Goal: Transaction & Acquisition: Subscribe to service/newsletter

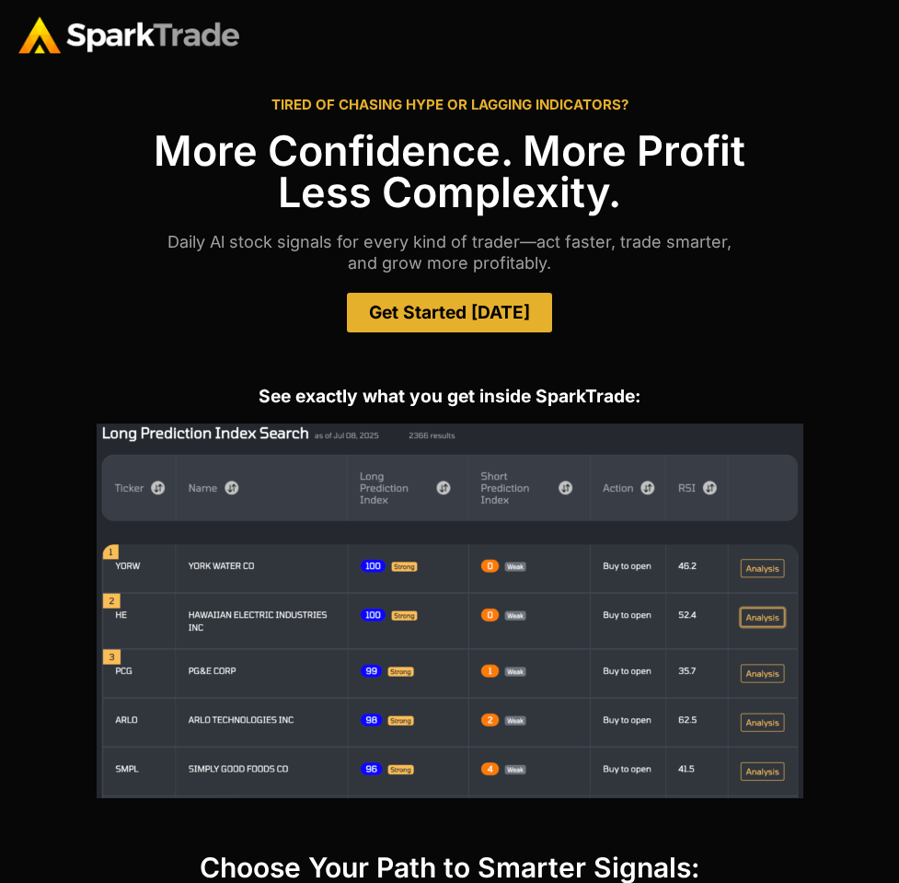
click at [493, 310] on span "Get Started [DATE]" at bounding box center [449, 312] width 161 height 17
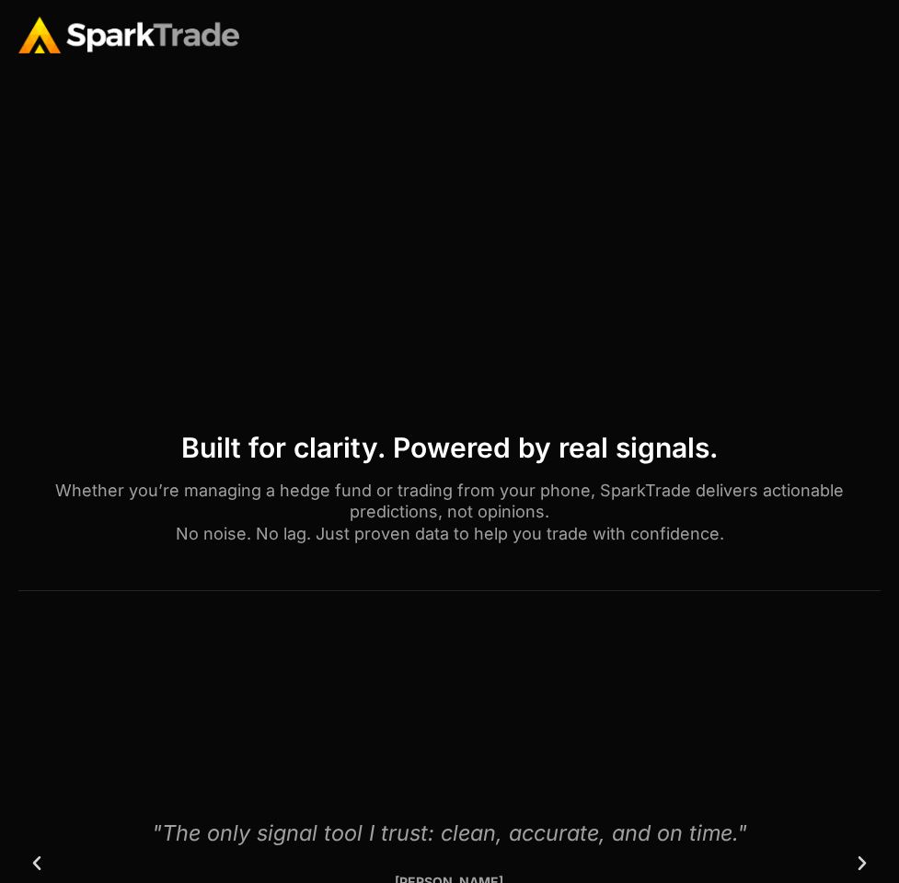
scroll to position [826, 0]
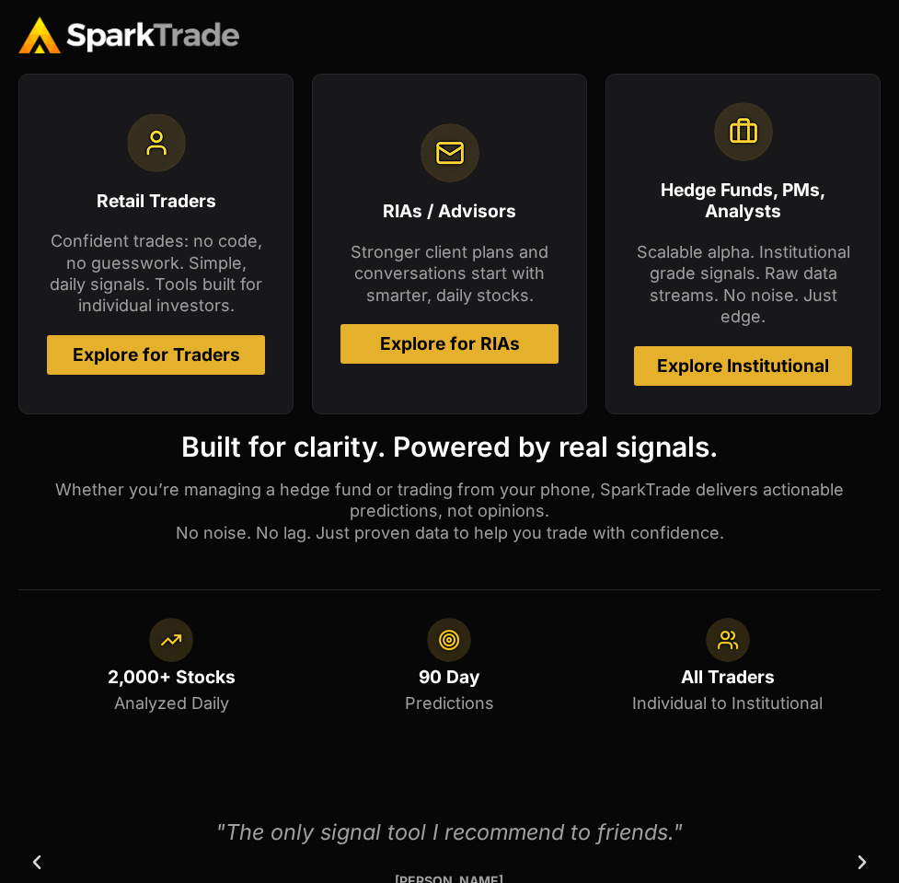
click at [162, 355] on span "Explore for Traders" at bounding box center [157, 354] width 168 height 17
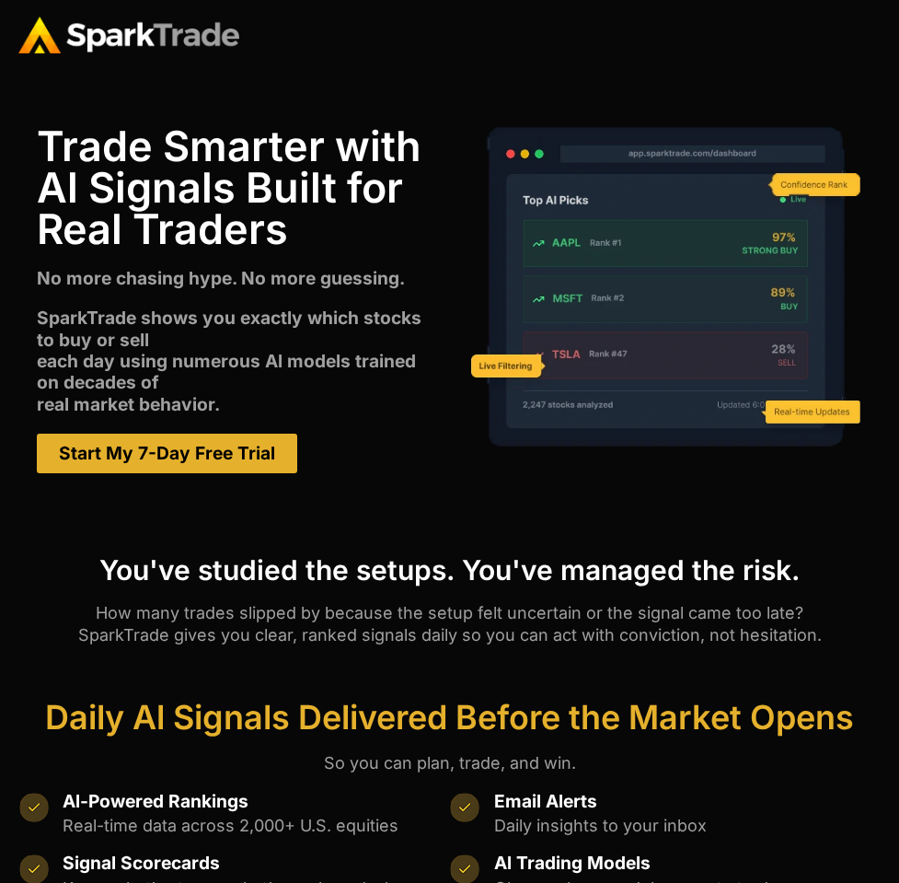
click at [91, 462] on span "Start My 7-Day Free Trial" at bounding box center [167, 453] width 216 height 17
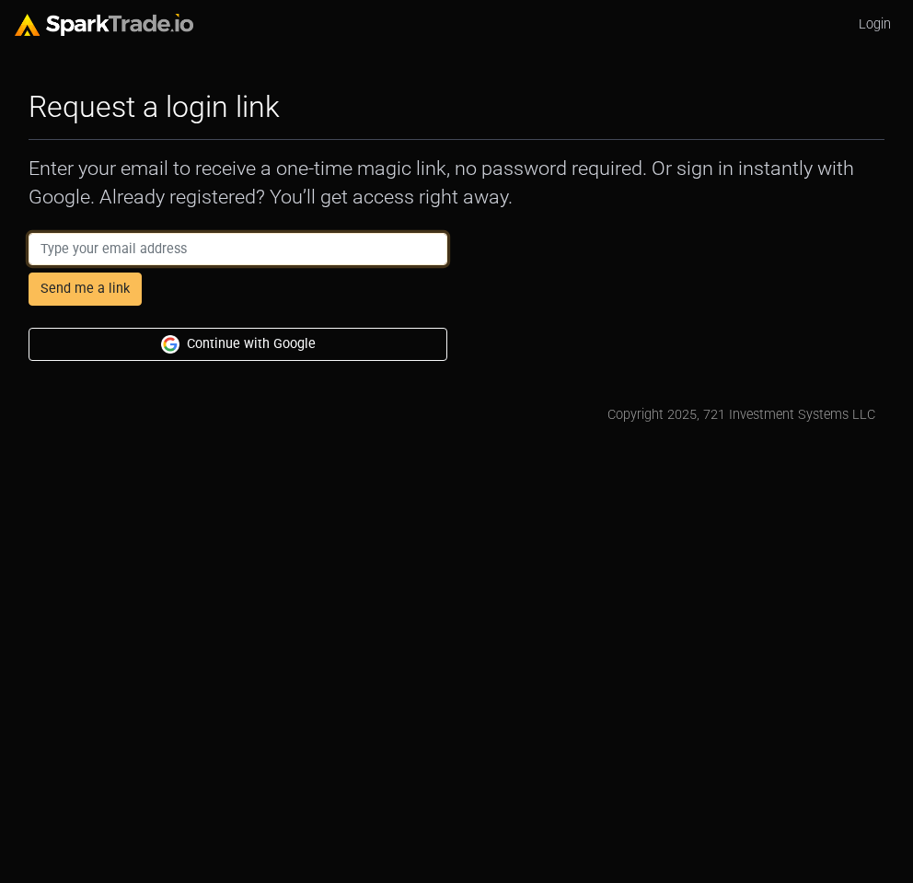
click at [84, 253] on input "email" at bounding box center [238, 249] width 419 height 33
type input "AbbyCodamo+ecom@gmail.com"
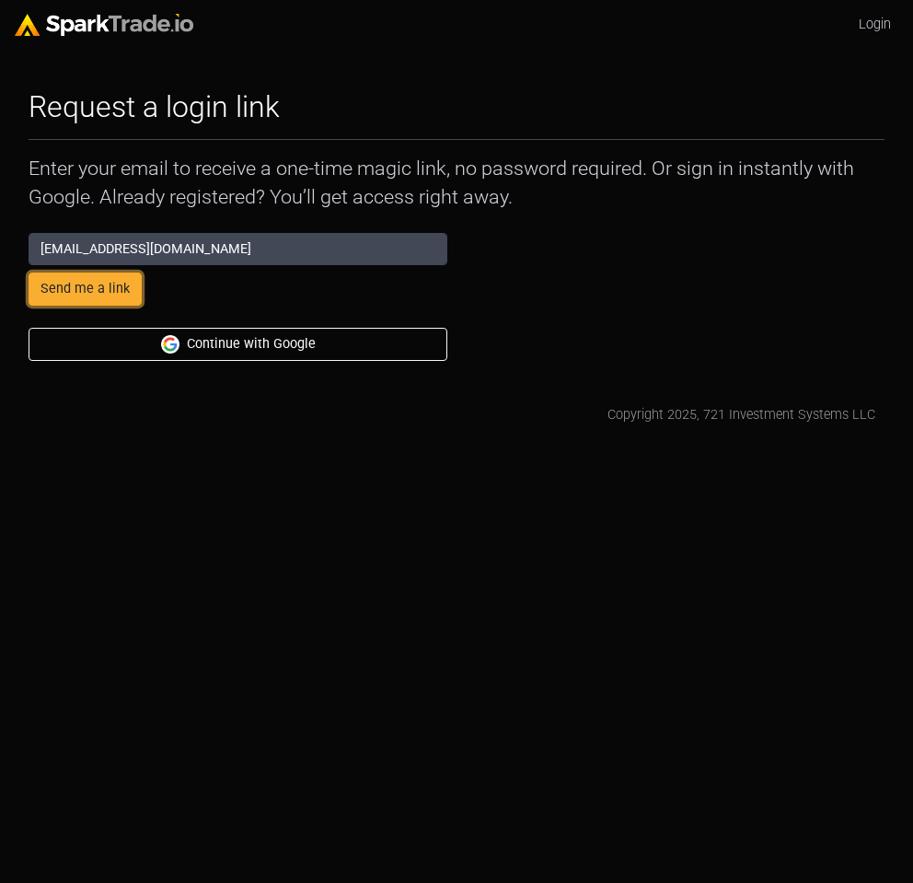
click at [98, 289] on button "Send me a link" at bounding box center [85, 288] width 113 height 33
